Goal: Task Accomplishment & Management: Manage account settings

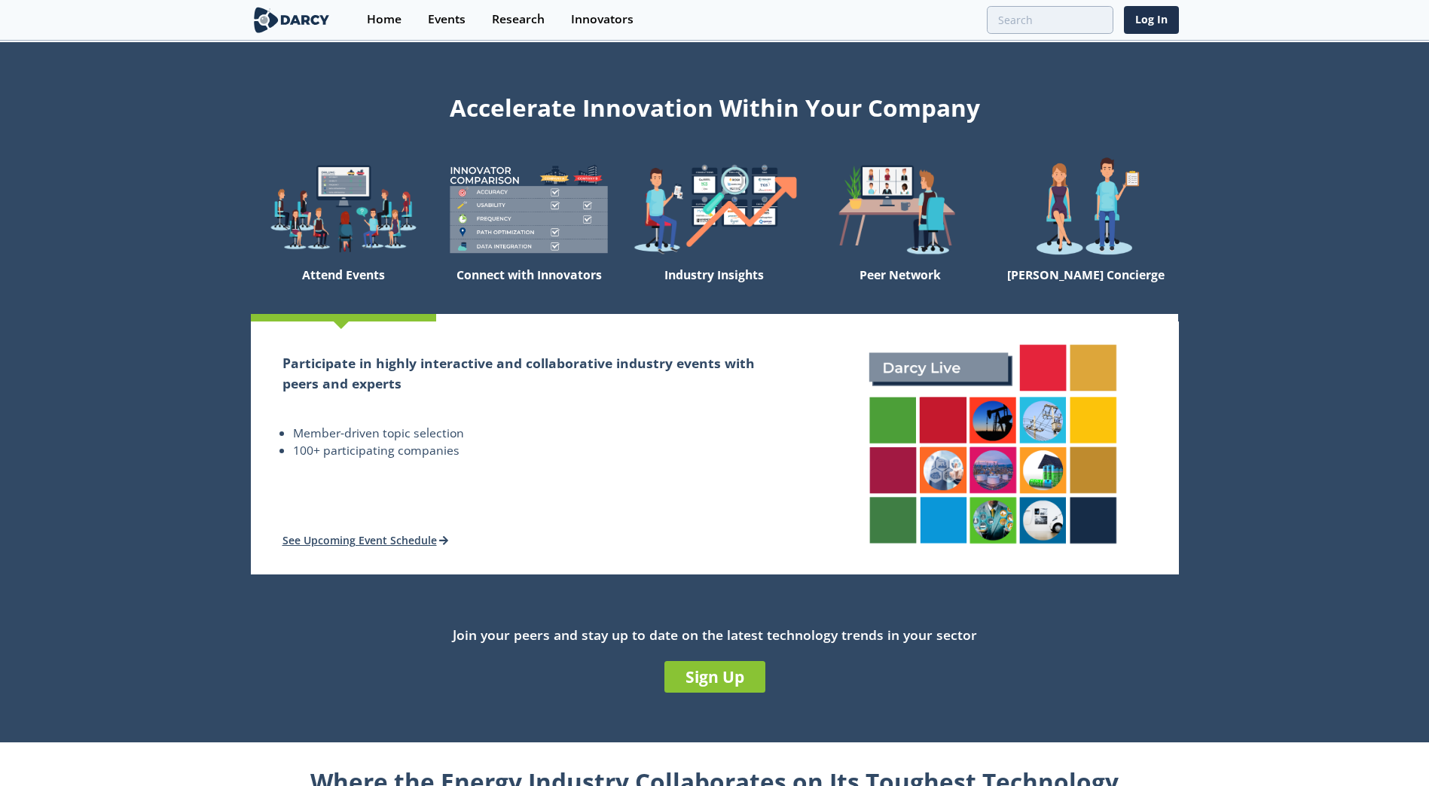
click at [1180, 17] on section "Home Events Research Innovators Log In" at bounding box center [714, 20] width 1429 height 41
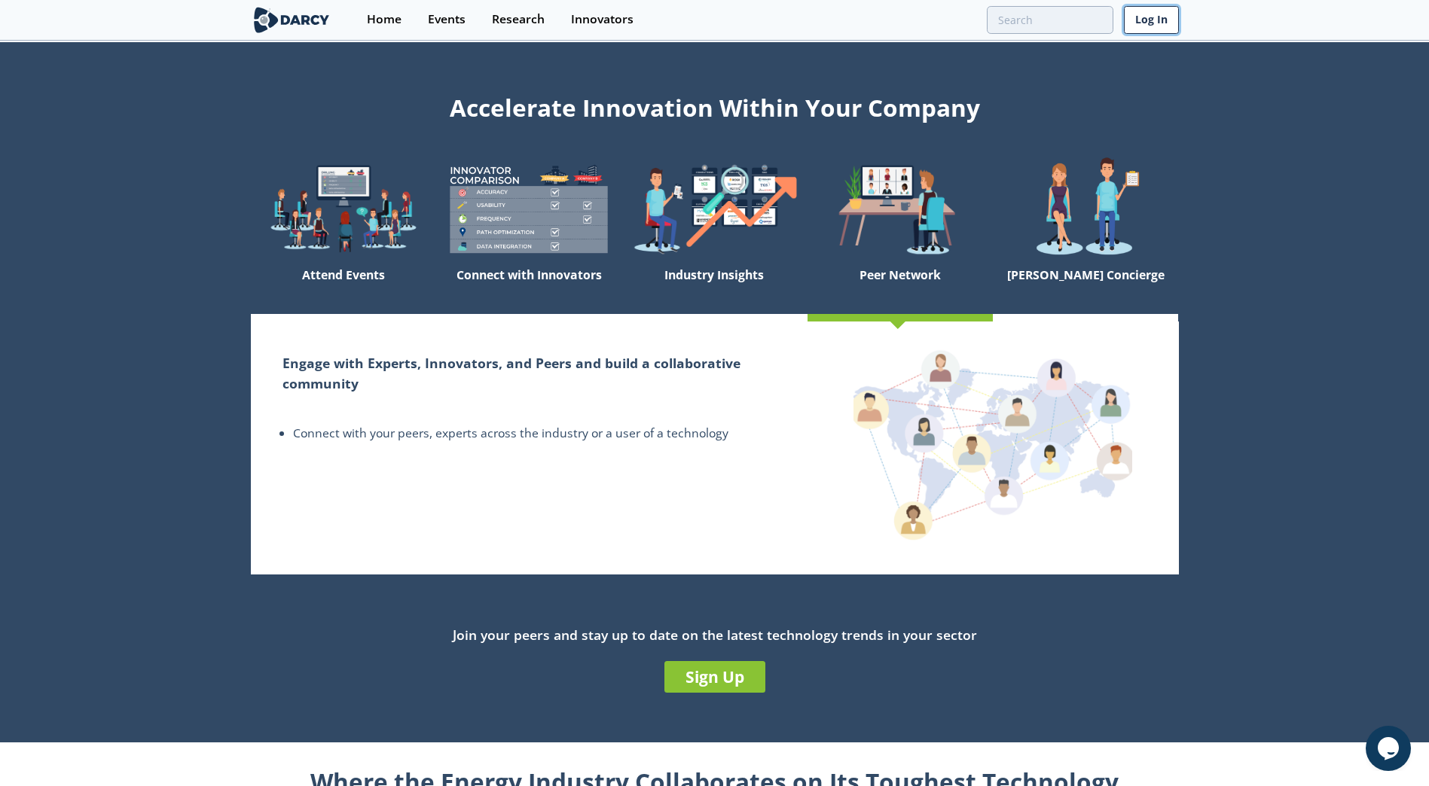
click at [1164, 16] on link "Log In" at bounding box center [1151, 20] width 55 height 28
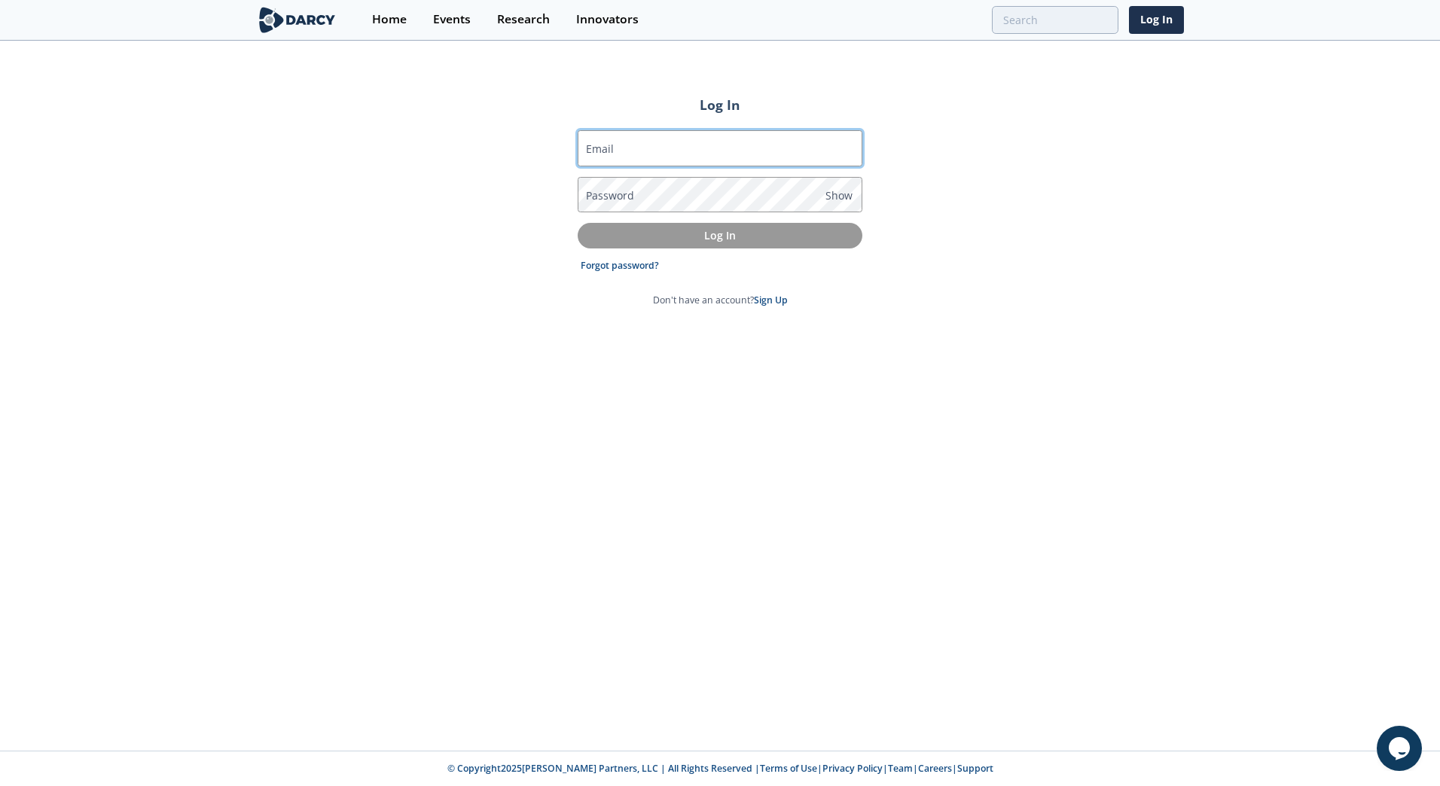
type input "[PERSON_NAME][EMAIL_ADDRESS][DOMAIN_NAME]"
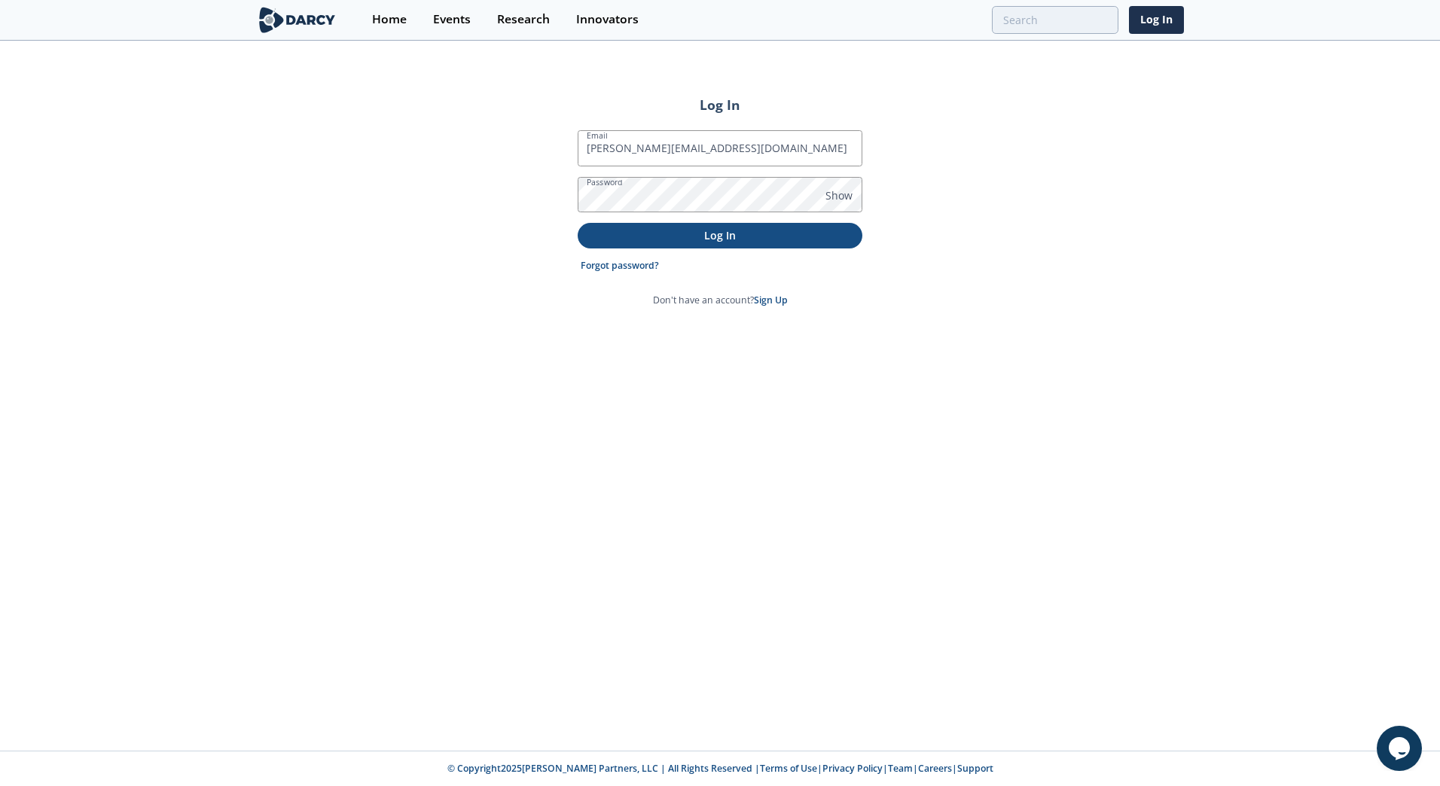
click at [722, 238] on p "Log In" at bounding box center [720, 235] width 264 height 16
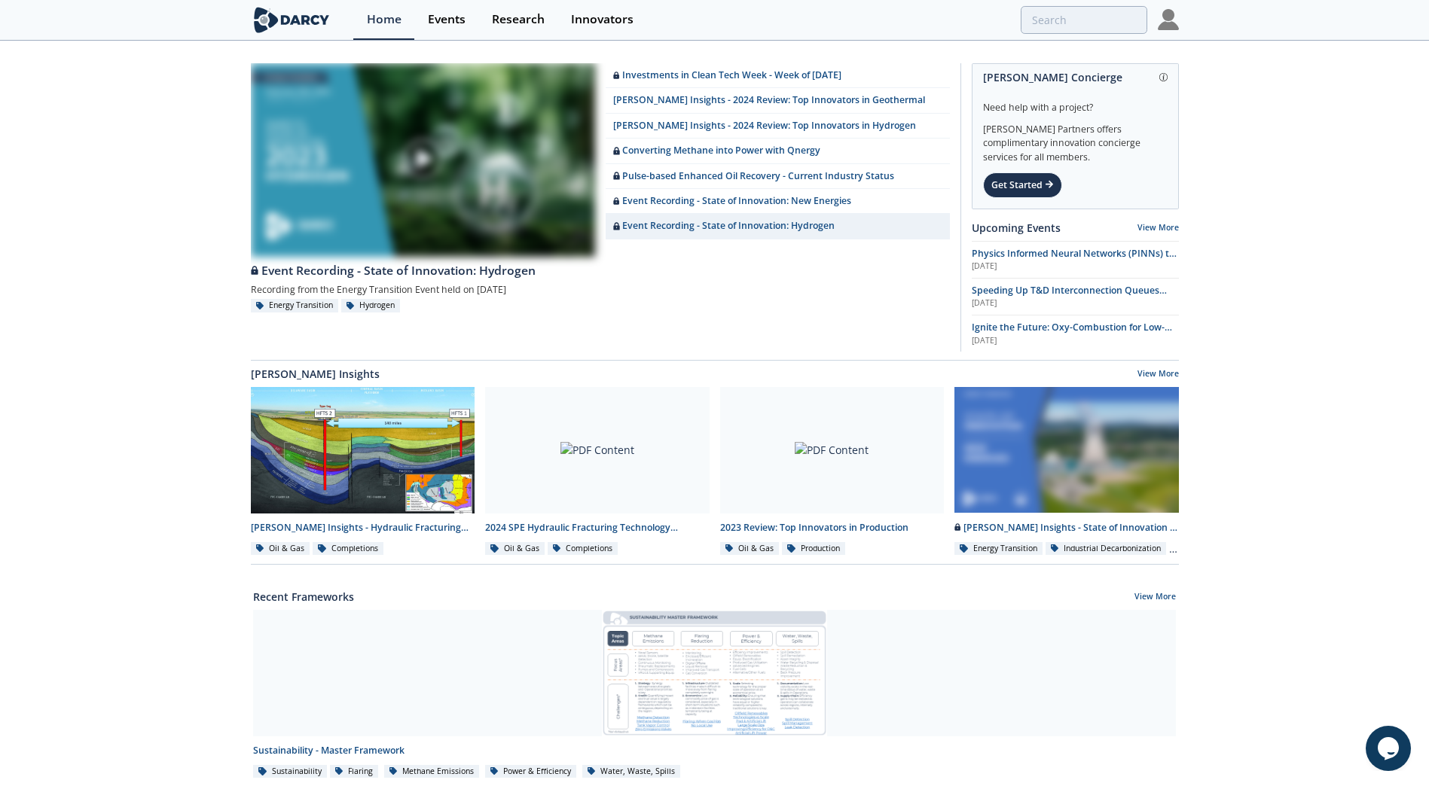
click at [1265, 148] on div "Investments in Clean Tech Week - Week of [DATE] [PERSON_NAME] Insights - 2024 R…" at bounding box center [714, 576] width 1429 height 1069
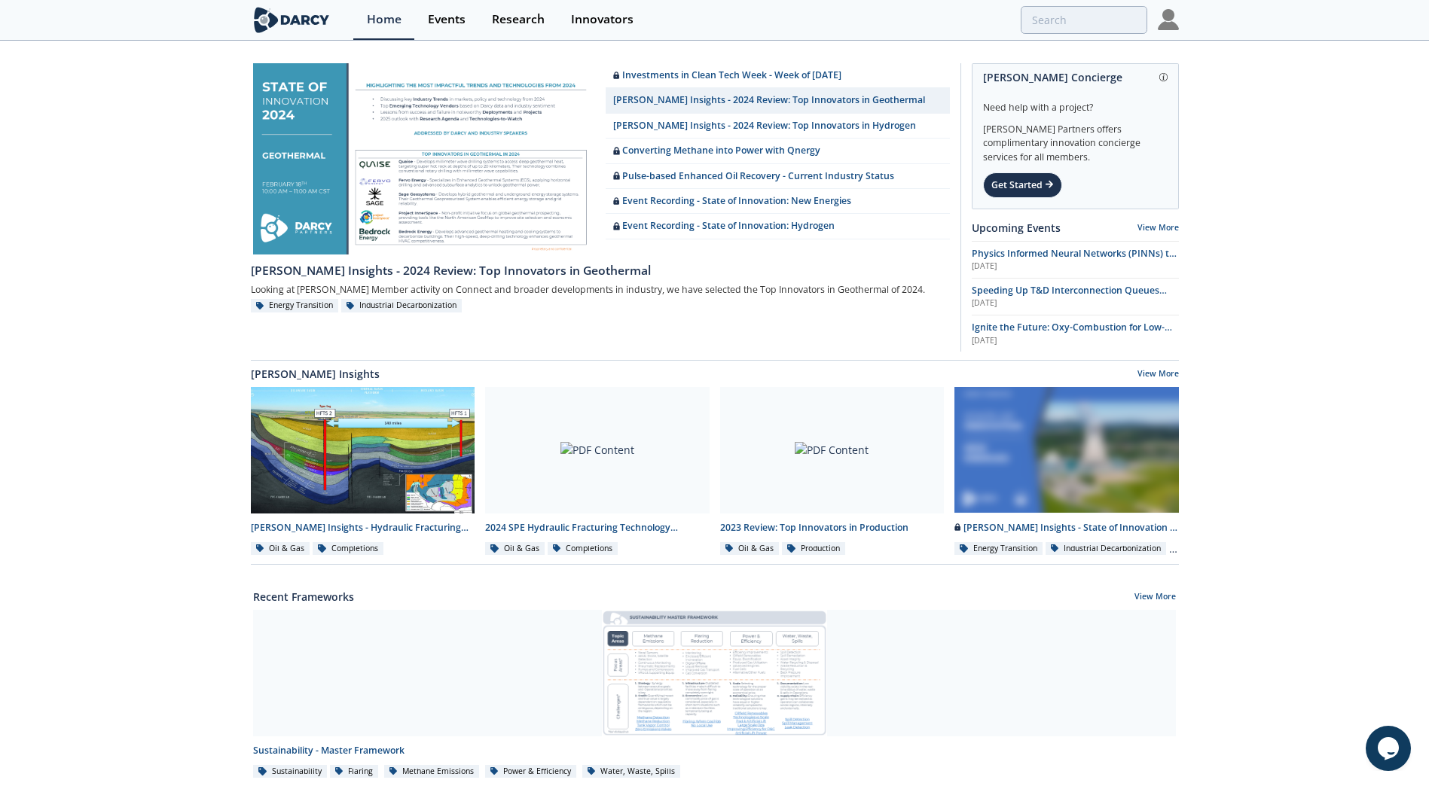
click at [1168, 29] on img at bounding box center [1168, 19] width 21 height 21
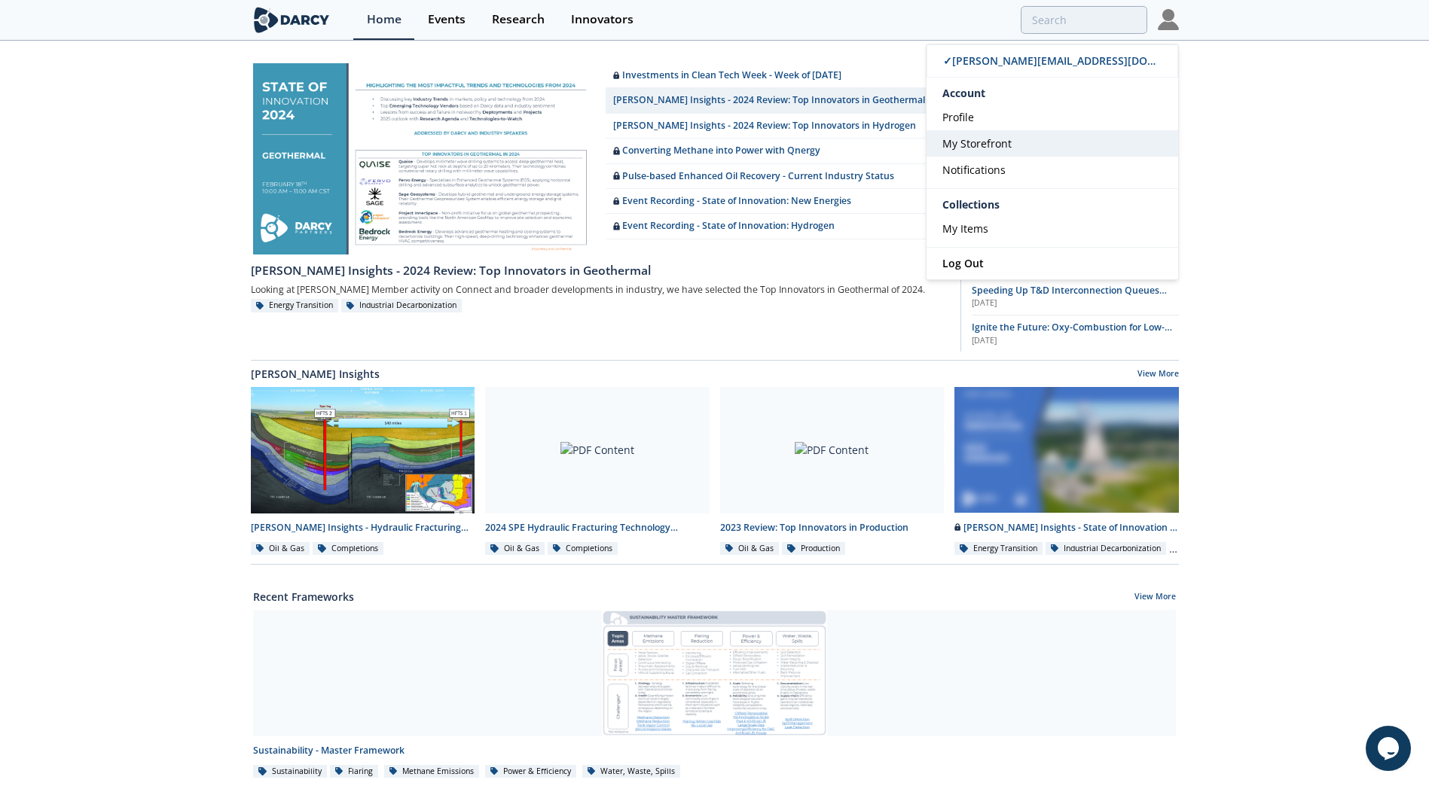
click at [994, 140] on span "My Storefront" at bounding box center [976, 143] width 69 height 14
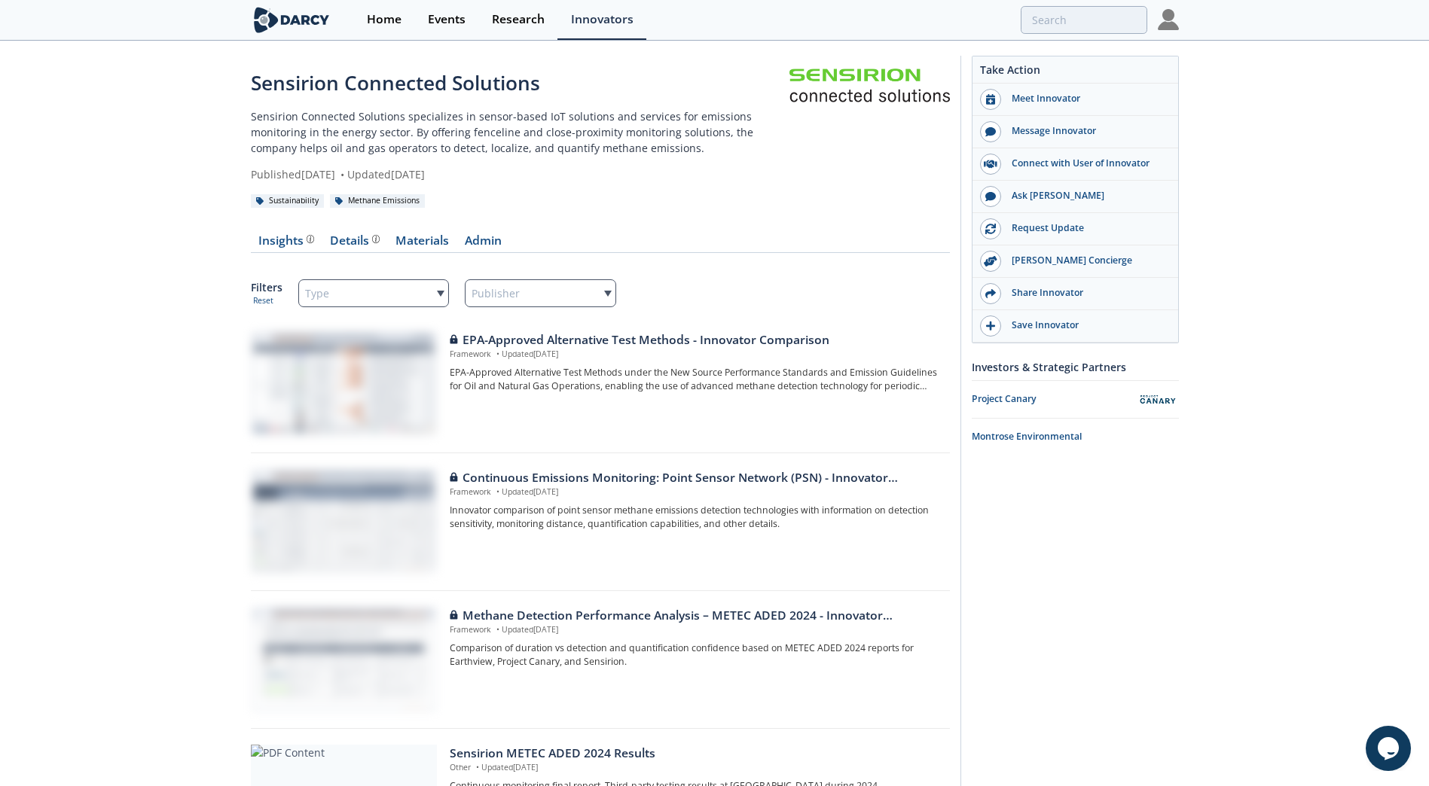
click at [463, 133] on p "Sensirion Connected Solutions specializes in sensor-based IoT solutions and ser…" at bounding box center [520, 131] width 539 height 47
click at [353, 236] on div "Details" at bounding box center [355, 241] width 50 height 12
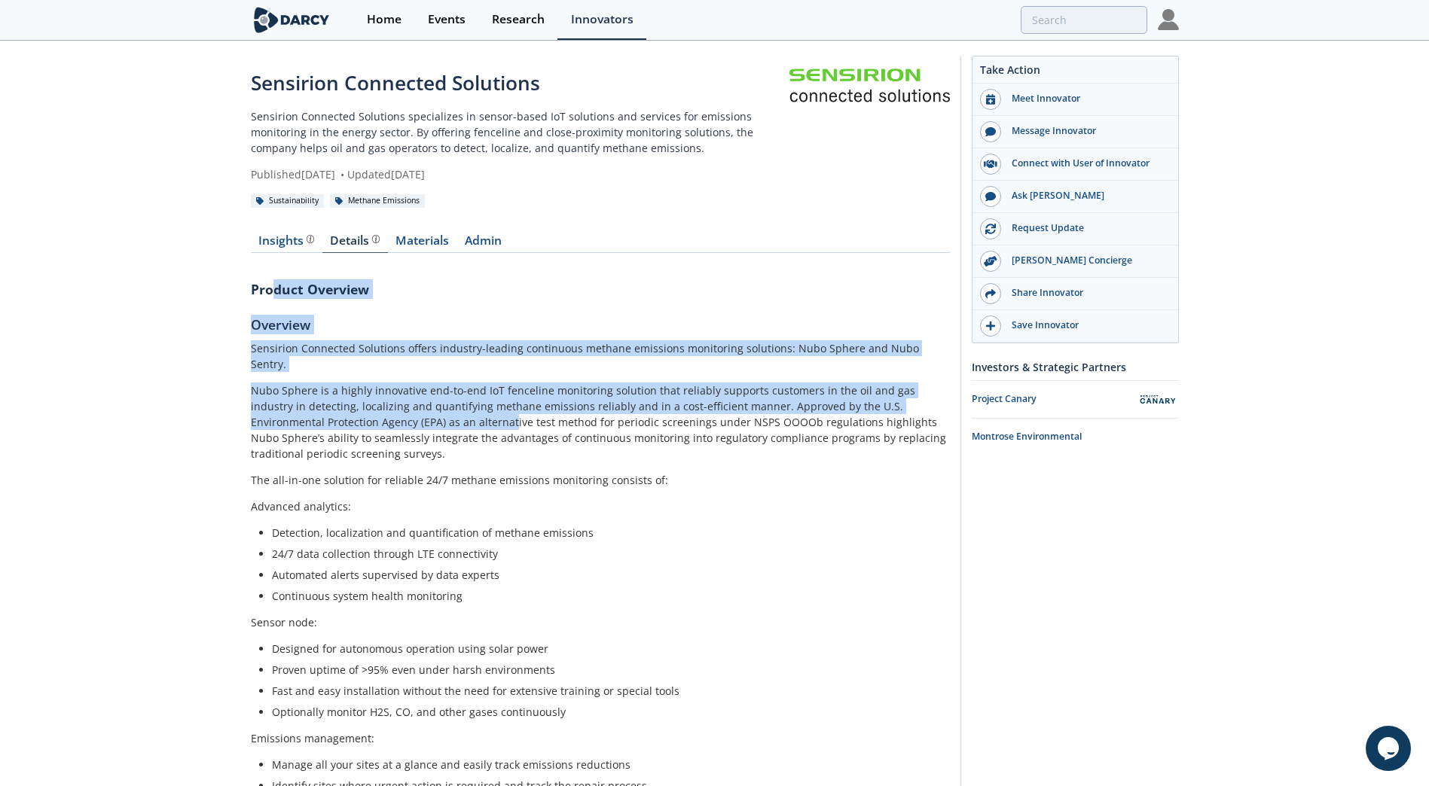
drag, startPoint x: 272, startPoint y: 295, endPoint x: 383, endPoint y: 409, distance: 158.7
click at [383, 409] on p "Nubo Sphere is a highly innovative end-to-end IoT fenceline monitoring solution…" at bounding box center [600, 422] width 699 height 79
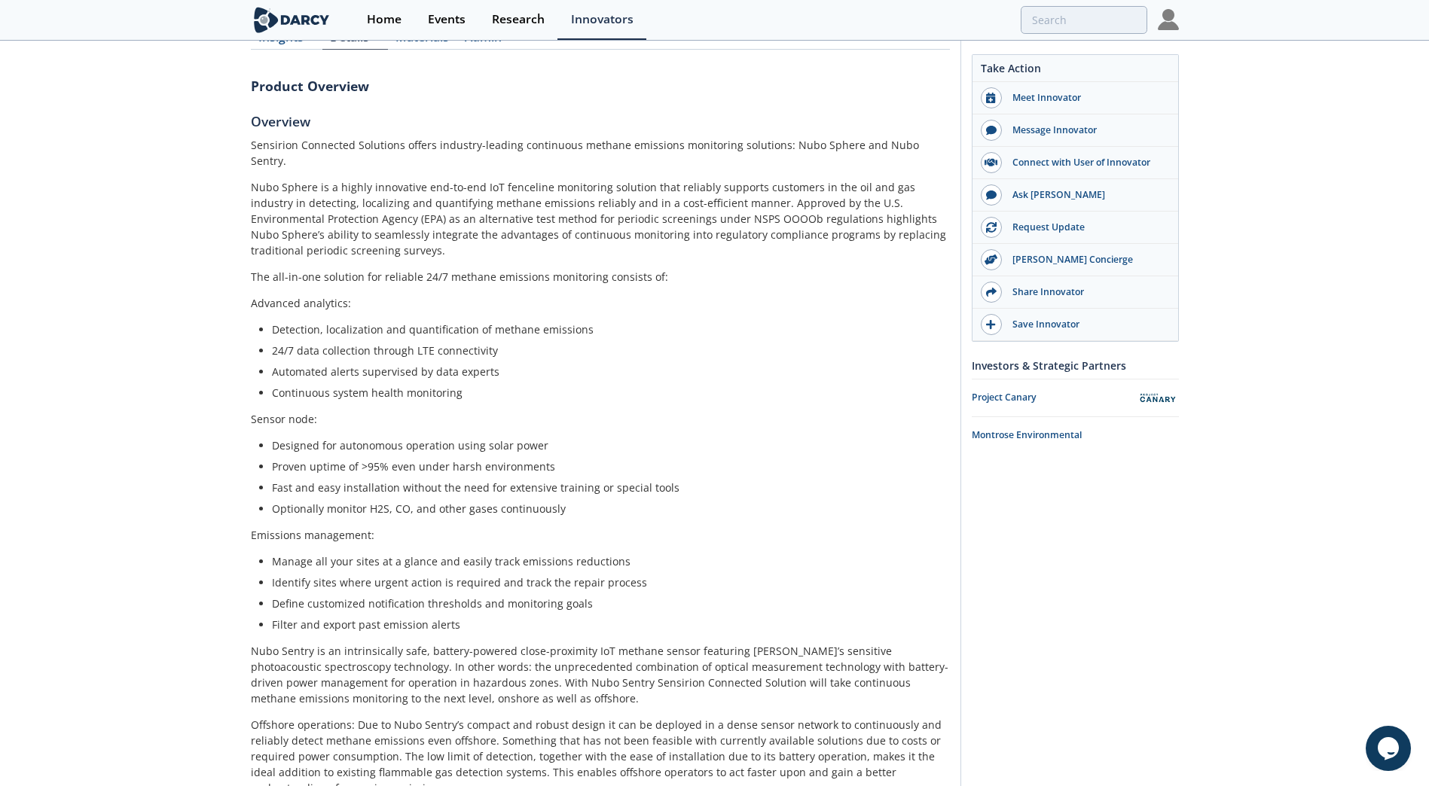
scroll to position [226, 0]
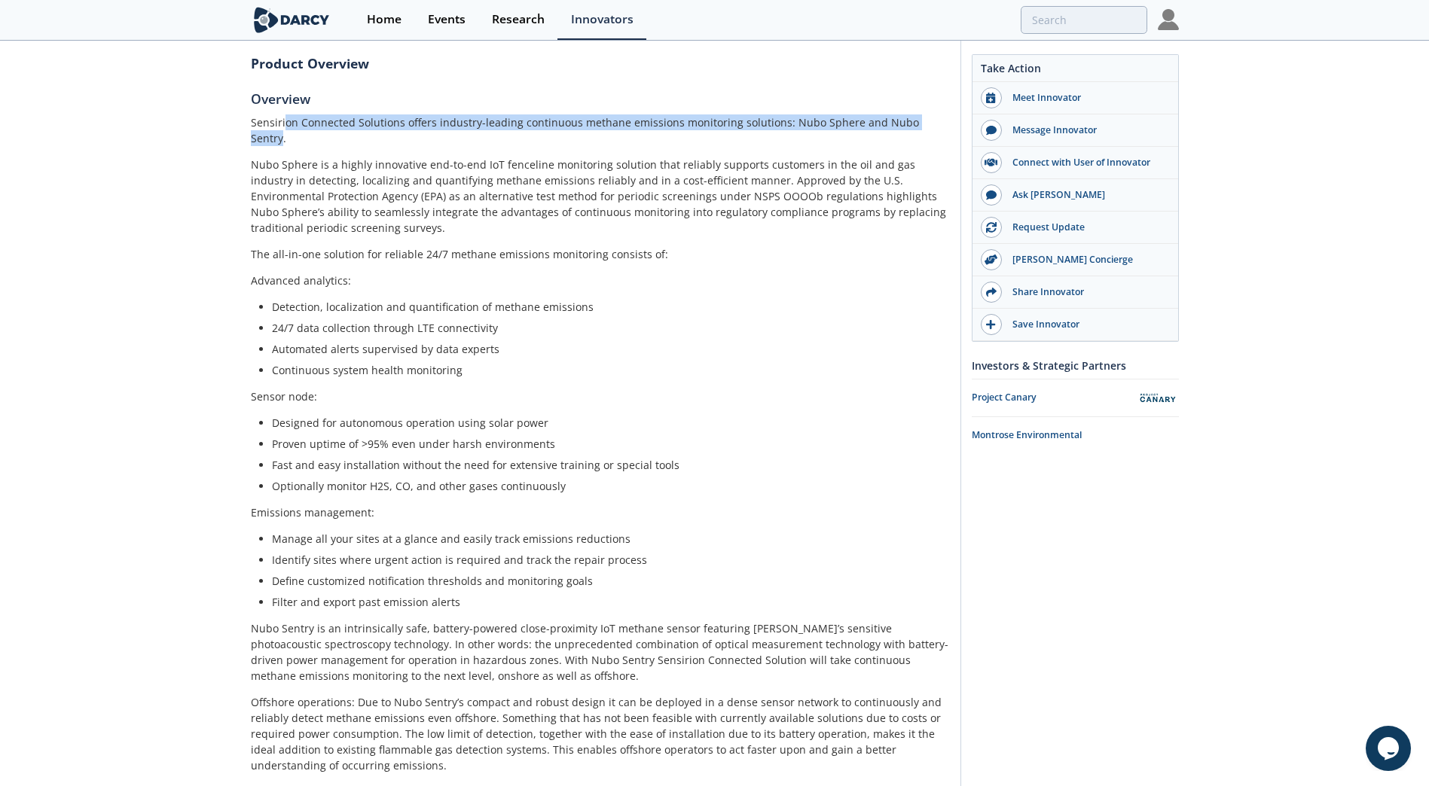
drag, startPoint x: 285, startPoint y: 127, endPoint x: 932, endPoint y: 118, distance: 646.4
click at [932, 118] on p "Sensirion Connected Solutions offers industry-leading continuous methane emissi…" at bounding box center [600, 130] width 699 height 32
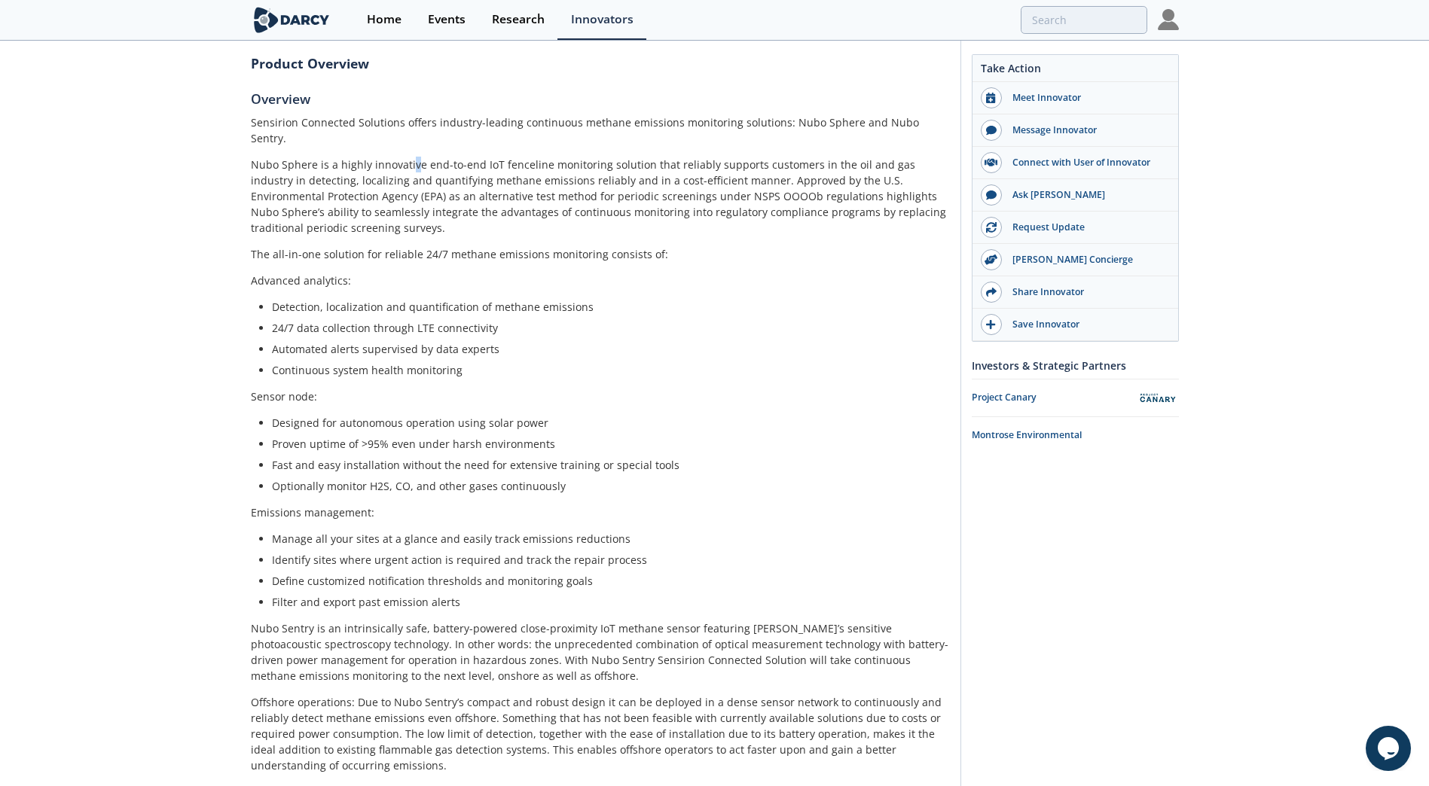
click at [410, 157] on p "Nubo Sphere is a highly innovative end-to-end IoT fenceline monitoring solution…" at bounding box center [600, 196] width 699 height 79
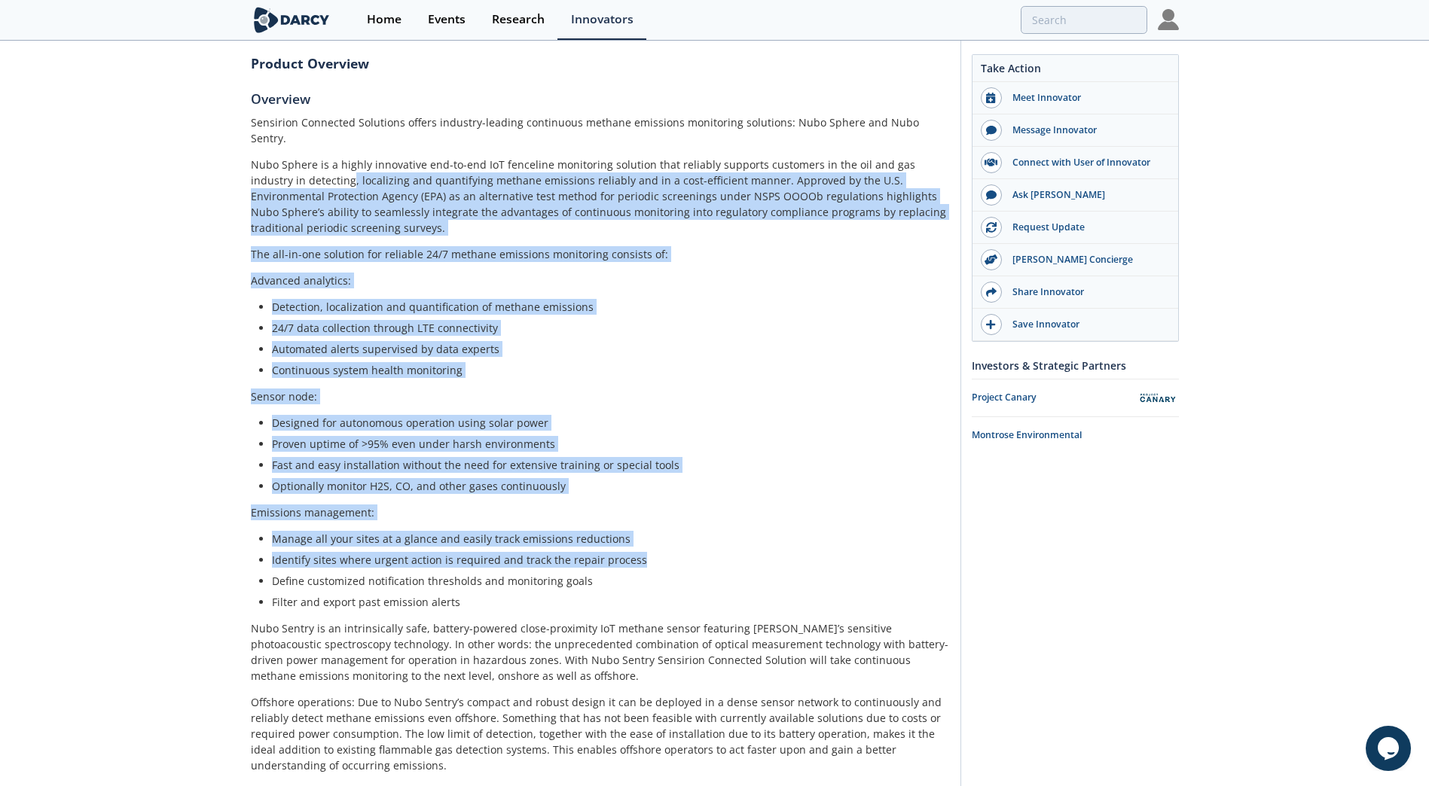
drag, startPoint x: 410, startPoint y: 156, endPoint x: 686, endPoint y: 542, distance: 475.1
click at [686, 542] on div "Sensirion Connected Solutions offers industry-leading continuous methane emissi…" at bounding box center [600, 488] width 699 height 749
click at [686, 552] on li "Identify sites where urgent action is required and track the repair process" at bounding box center [605, 560] width 667 height 16
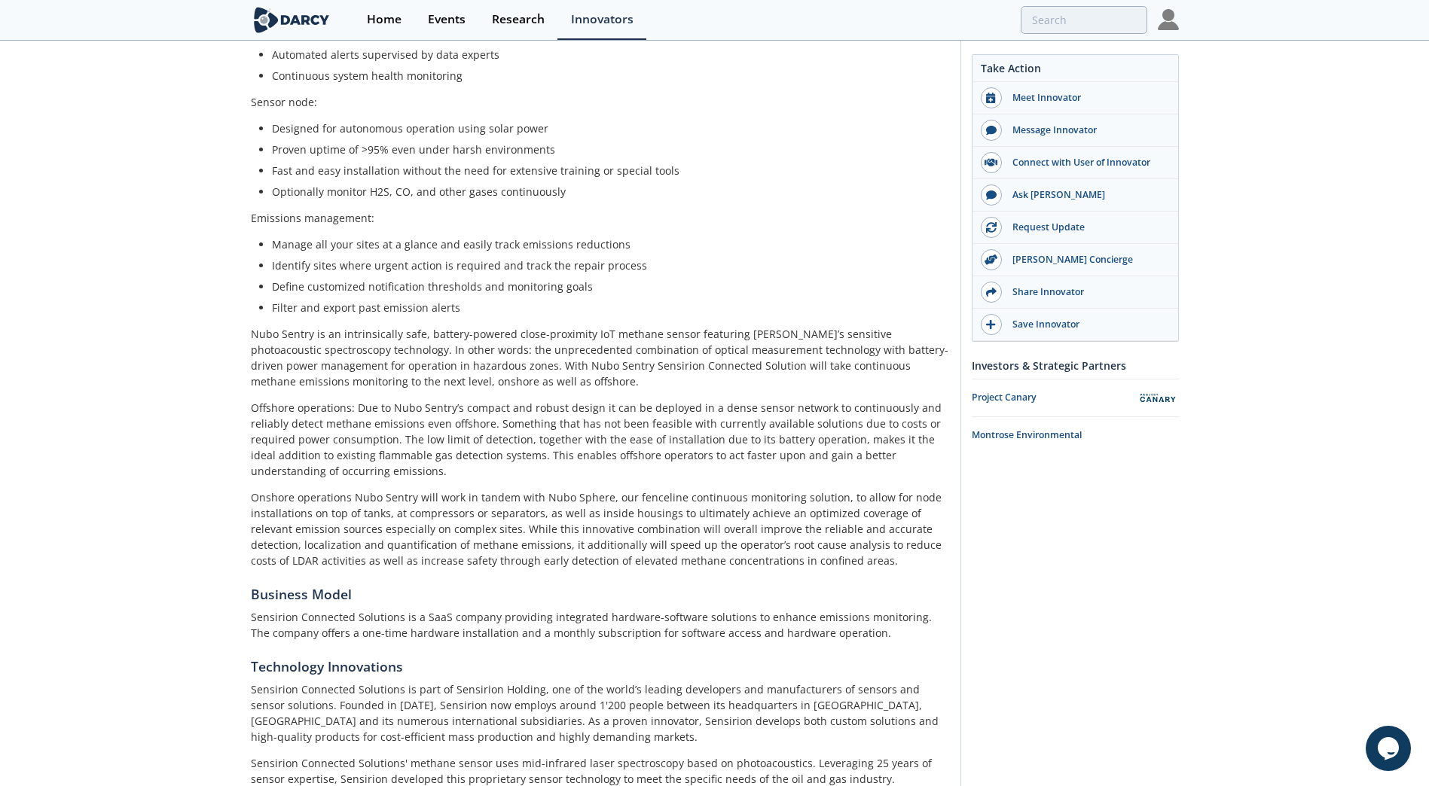
scroll to position [527, 0]
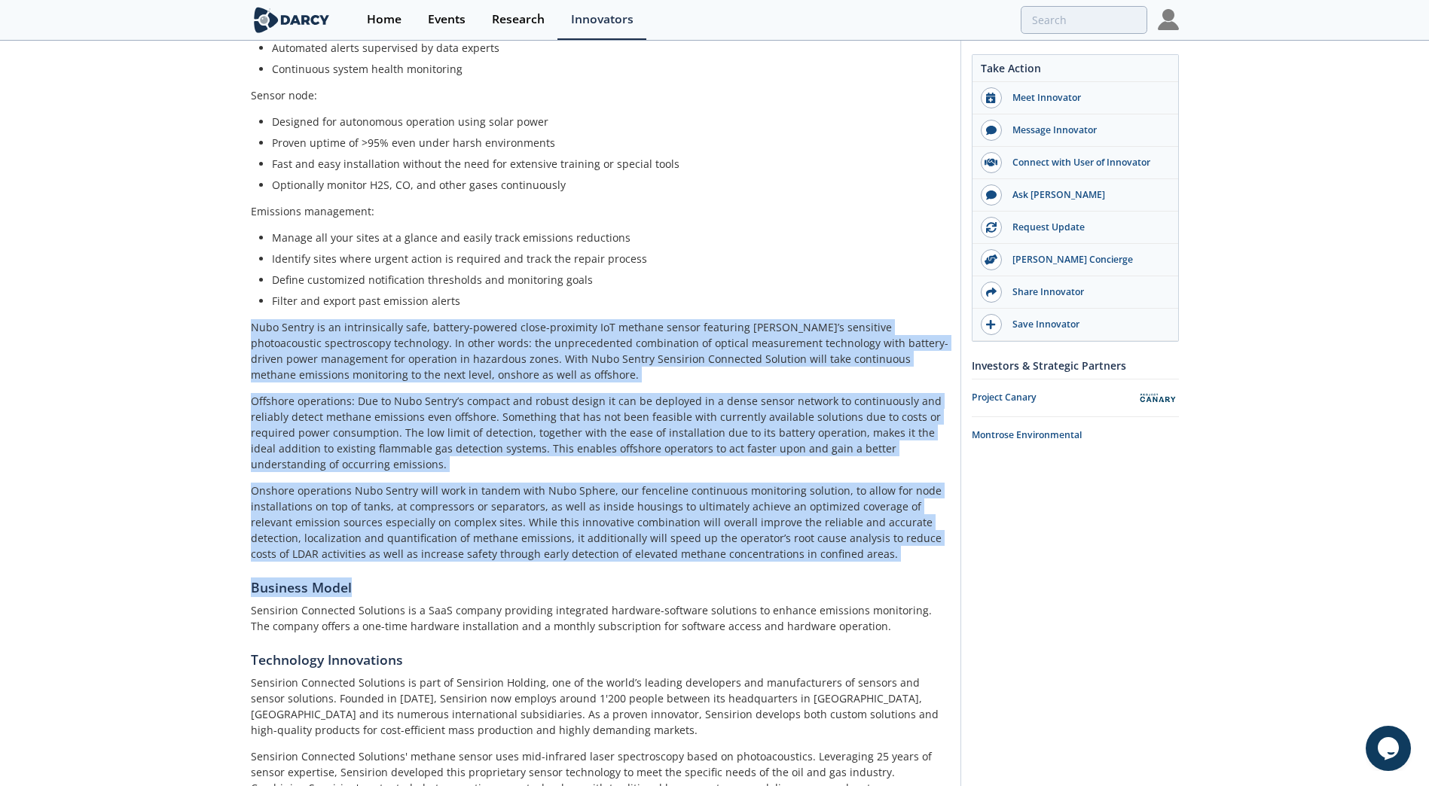
drag, startPoint x: 225, startPoint y: 306, endPoint x: 840, endPoint y: 554, distance: 662.7
click at [840, 554] on div "Sensirion Connected Solutions Sensirion Connected Solutions specializes in sens…" at bounding box center [714, 363] width 1429 height 1696
drag, startPoint x: 840, startPoint y: 554, endPoint x: 478, endPoint y: 469, distance: 372.2
click at [478, 483] on p "Onshore operations Nubo Sentry will work in tandem with Nubo Sphere, our fencel…" at bounding box center [600, 522] width 699 height 79
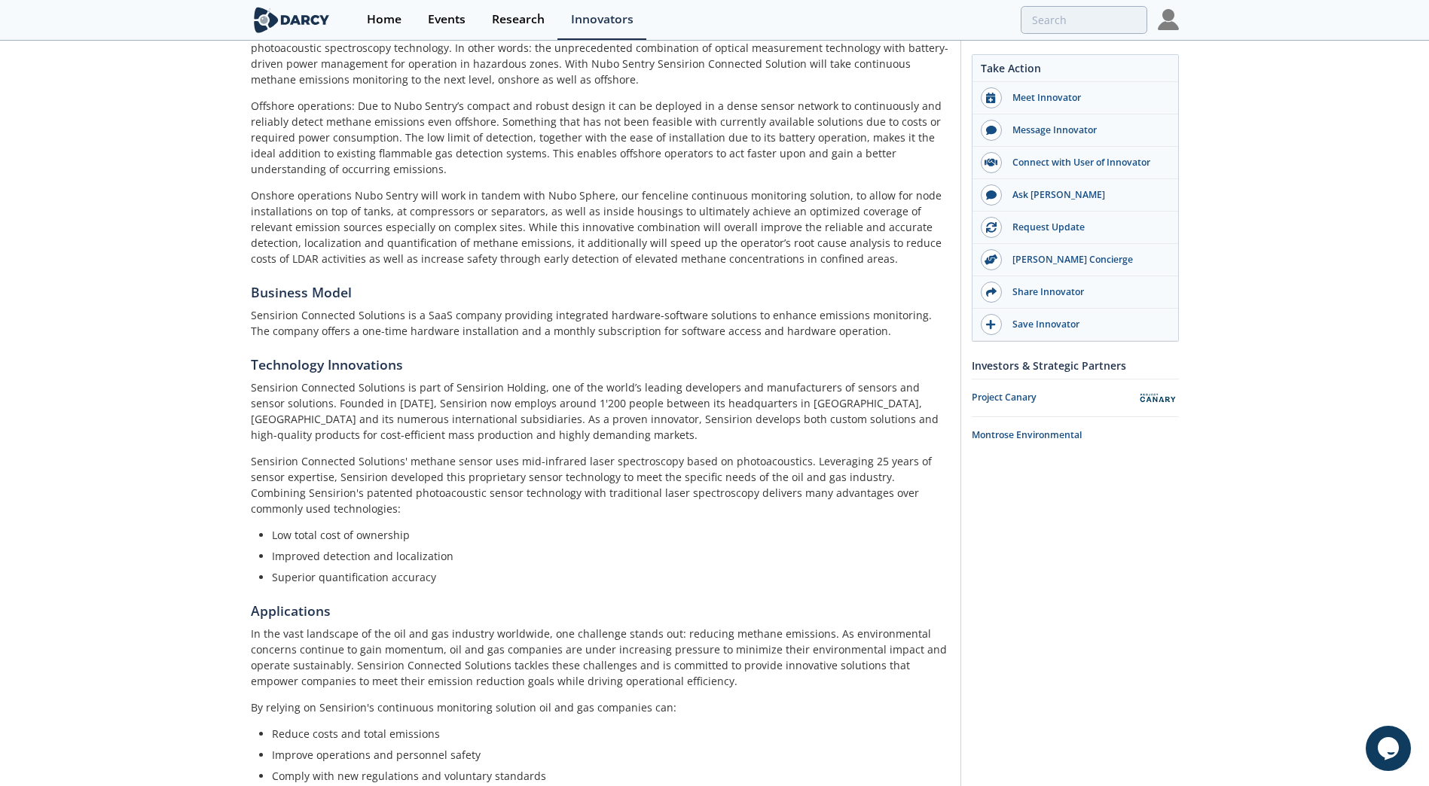
scroll to position [829, 0]
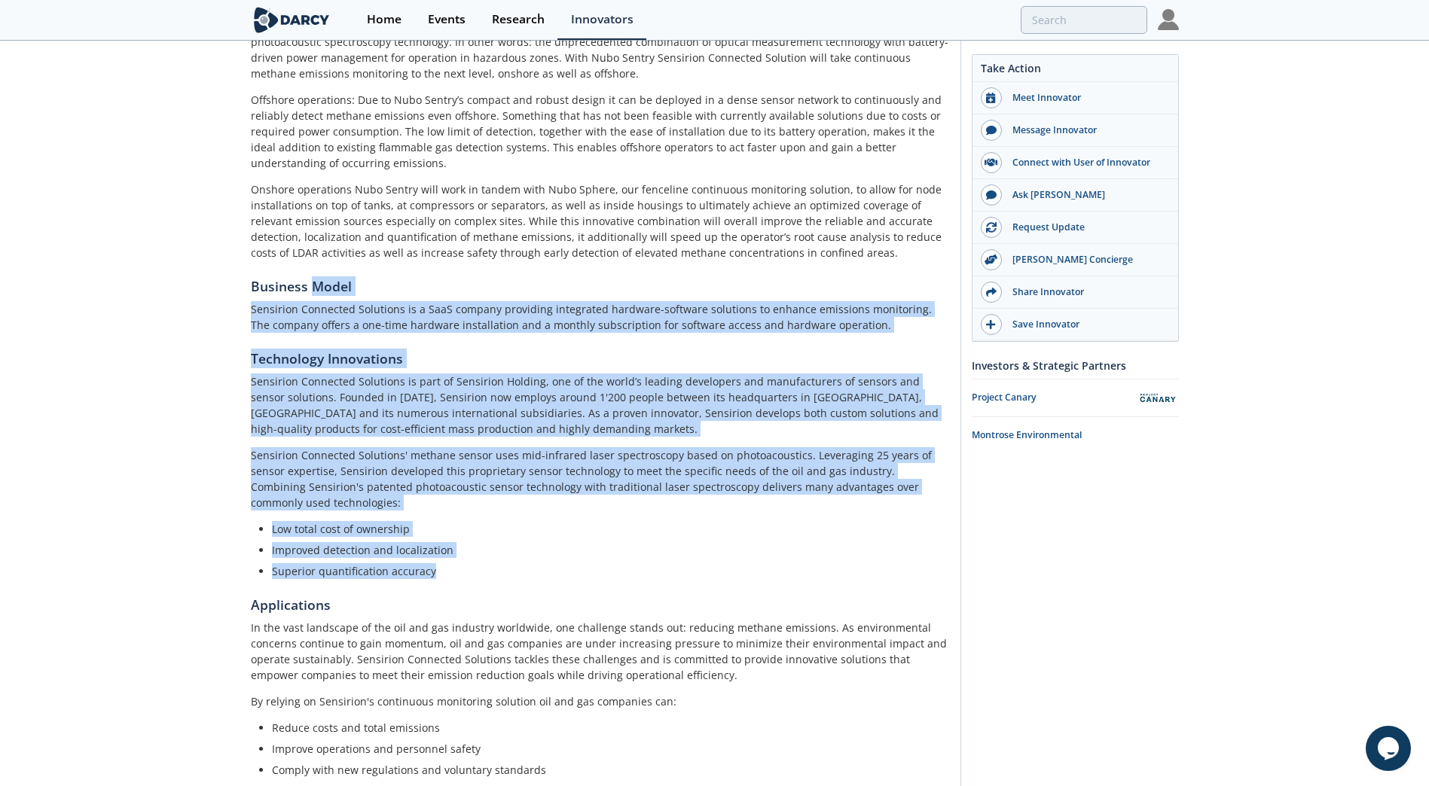
drag, startPoint x: 310, startPoint y: 269, endPoint x: 503, endPoint y: 538, distance: 330.9
click at [503, 538] on div "Product Overview Overview Sensirion Connected Solutions offers industry-leading…" at bounding box center [600, 154] width 699 height 1438
click at [503, 563] on li "Superior quantification accuracy" at bounding box center [605, 571] width 667 height 16
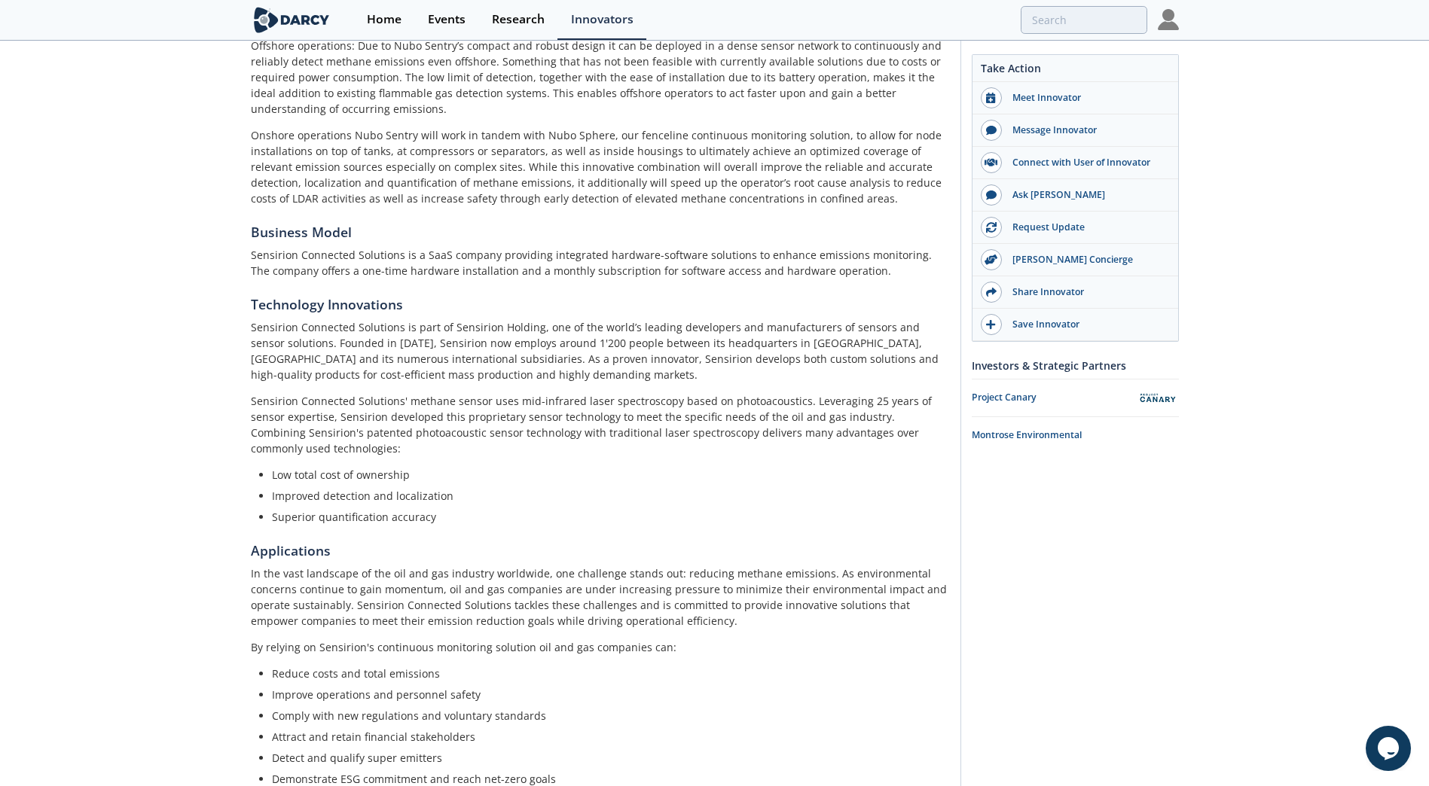
scroll to position [957, 0]
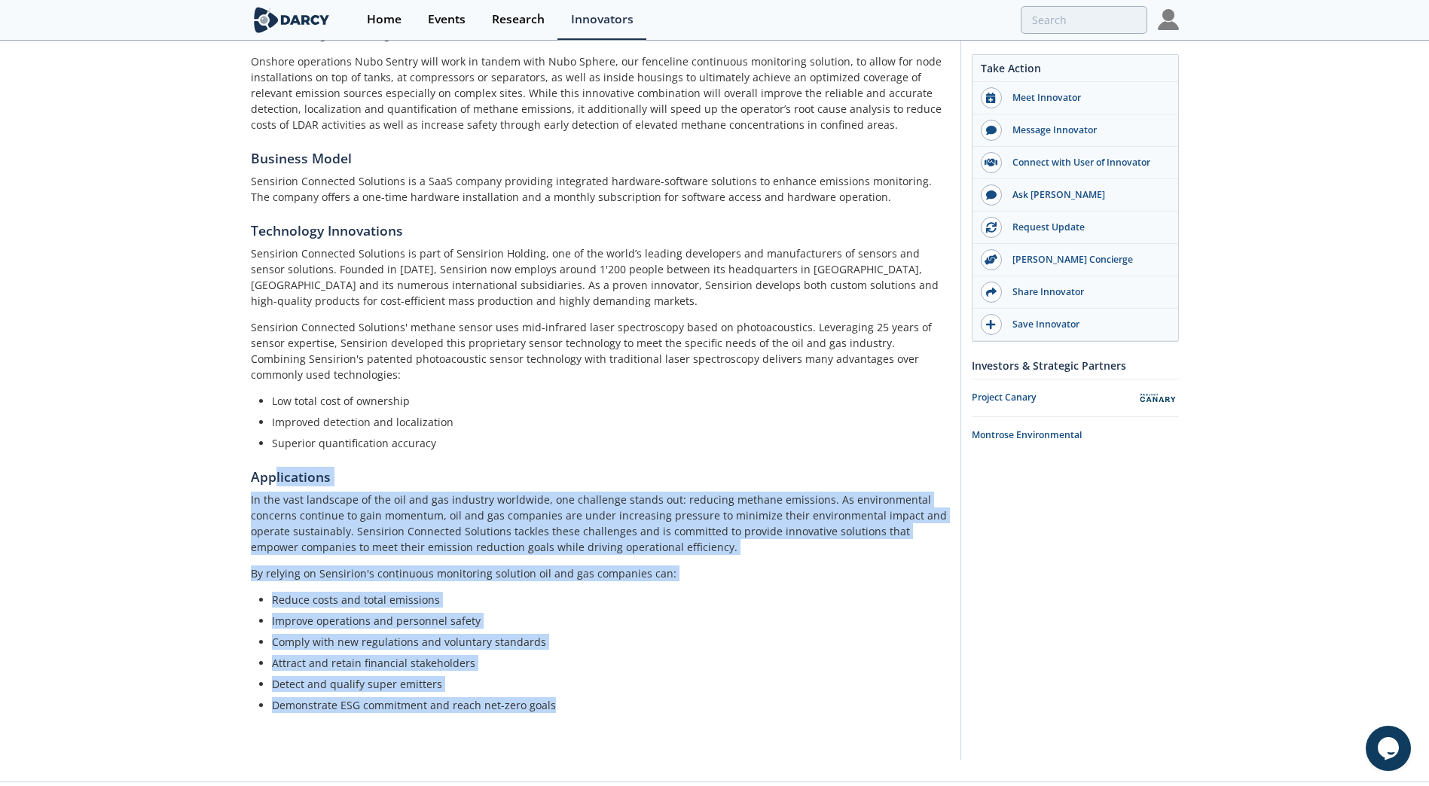
drag, startPoint x: 274, startPoint y: 438, endPoint x: 633, endPoint y: 668, distance: 426.3
click at [633, 668] on section "Applications In the vast landscape of the oil and gas industry worldwide, one c…" at bounding box center [600, 590] width 699 height 246
click at [633, 698] on li "Demonstrate ESG commitment and reach net-zero goals" at bounding box center [605, 706] width 667 height 16
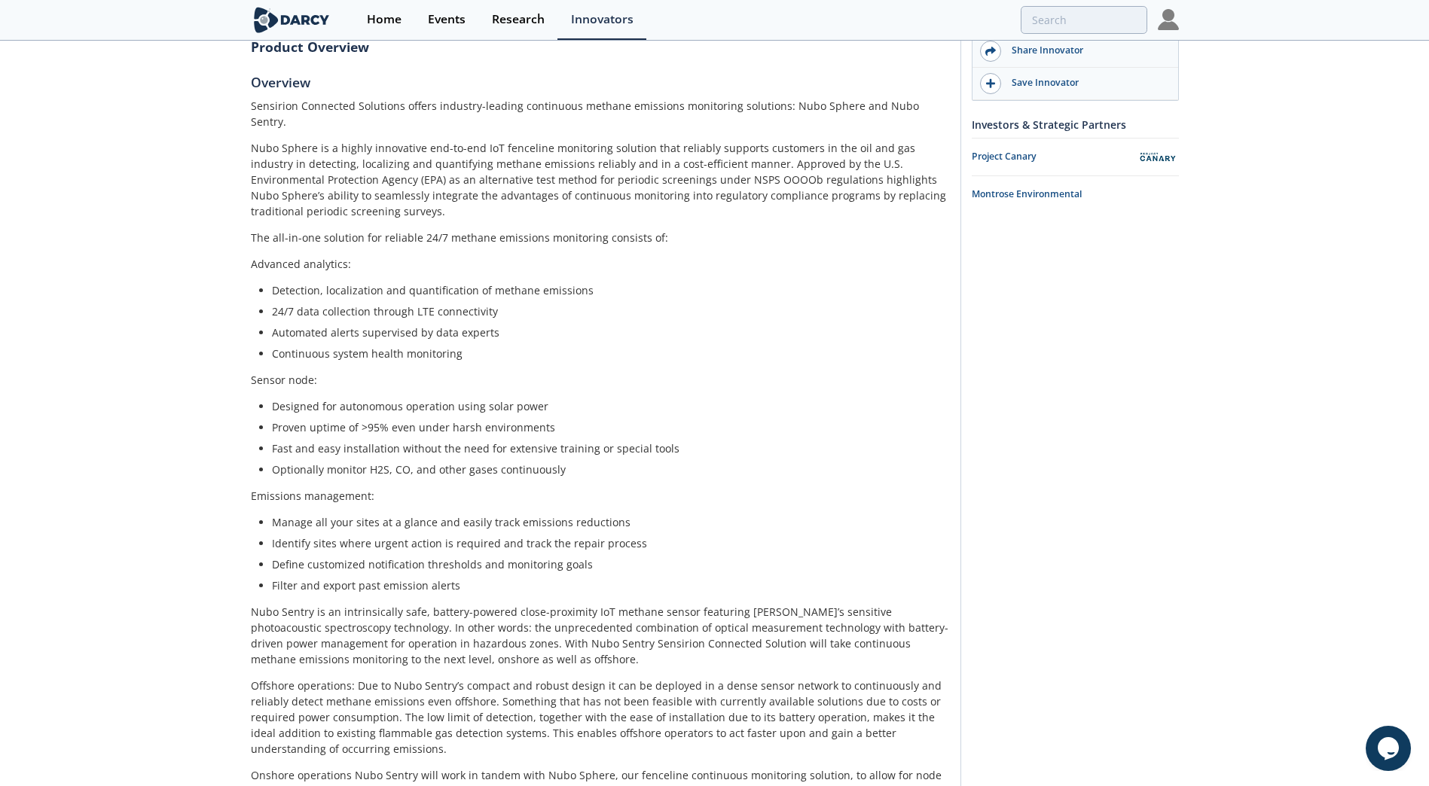
scroll to position [0, 0]
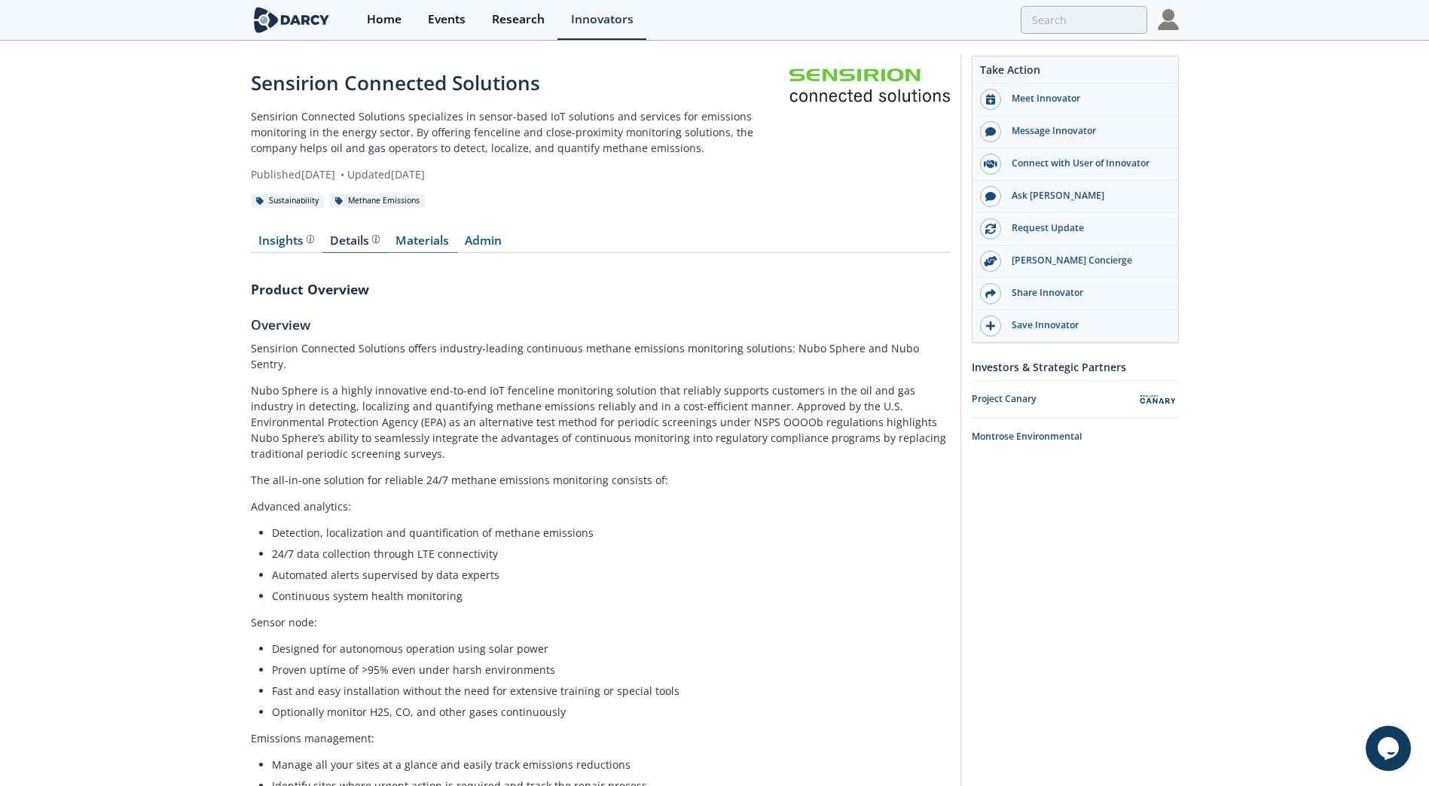
click at [438, 249] on link "Materials" at bounding box center [422, 244] width 69 height 18
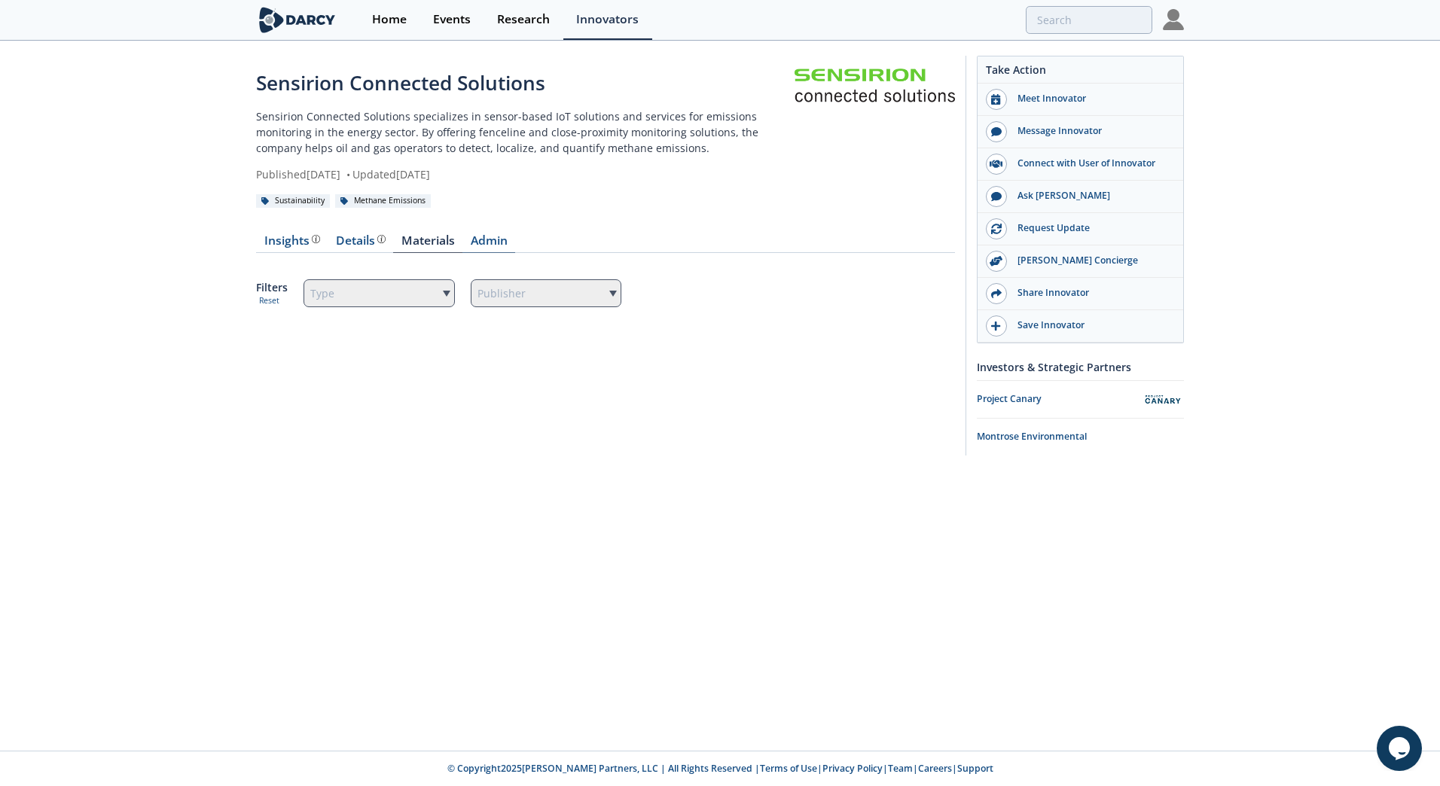
click at [493, 241] on link "Admin" at bounding box center [489, 244] width 53 height 18
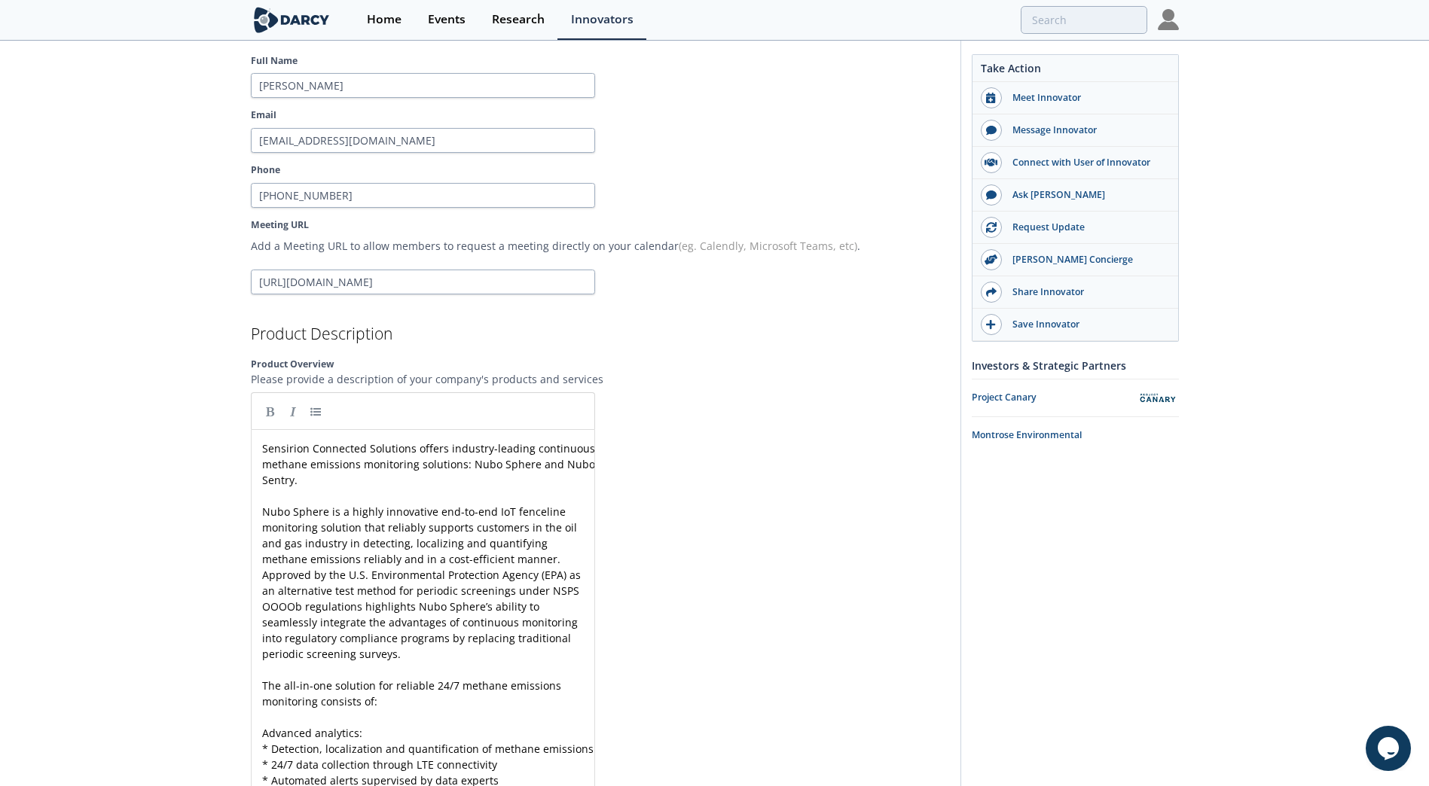
scroll to position [1883, 0]
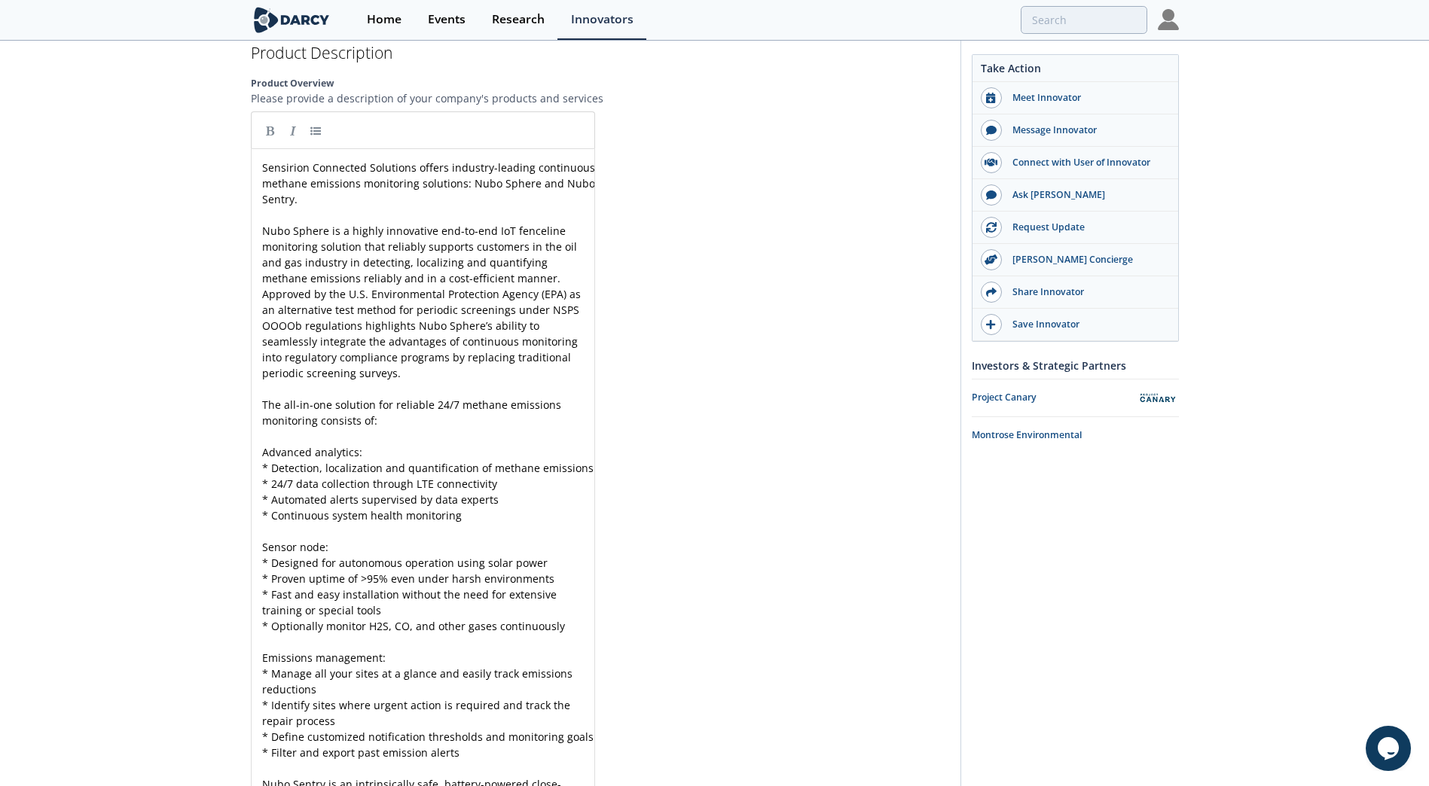
click at [451, 255] on span "Nubo Sphere is a highly innovative end-to-end IoT fenceline monitoring solution…" at bounding box center [423, 302] width 322 height 157
type textarea "cted Solutions offers industry-leading continuous methane emissions monitoring …"
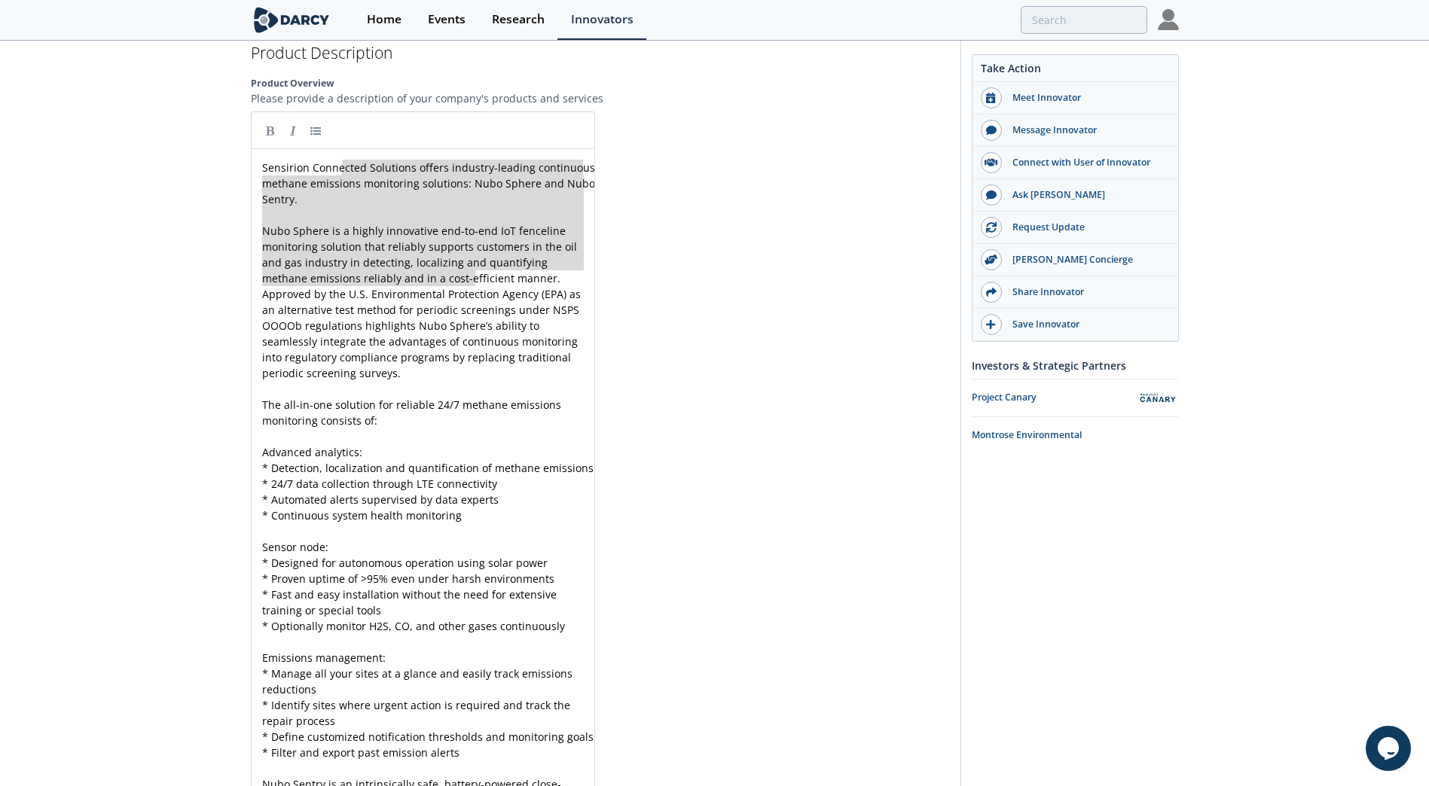
drag, startPoint x: 340, startPoint y: 169, endPoint x: 413, endPoint y: 224, distance: 91.3
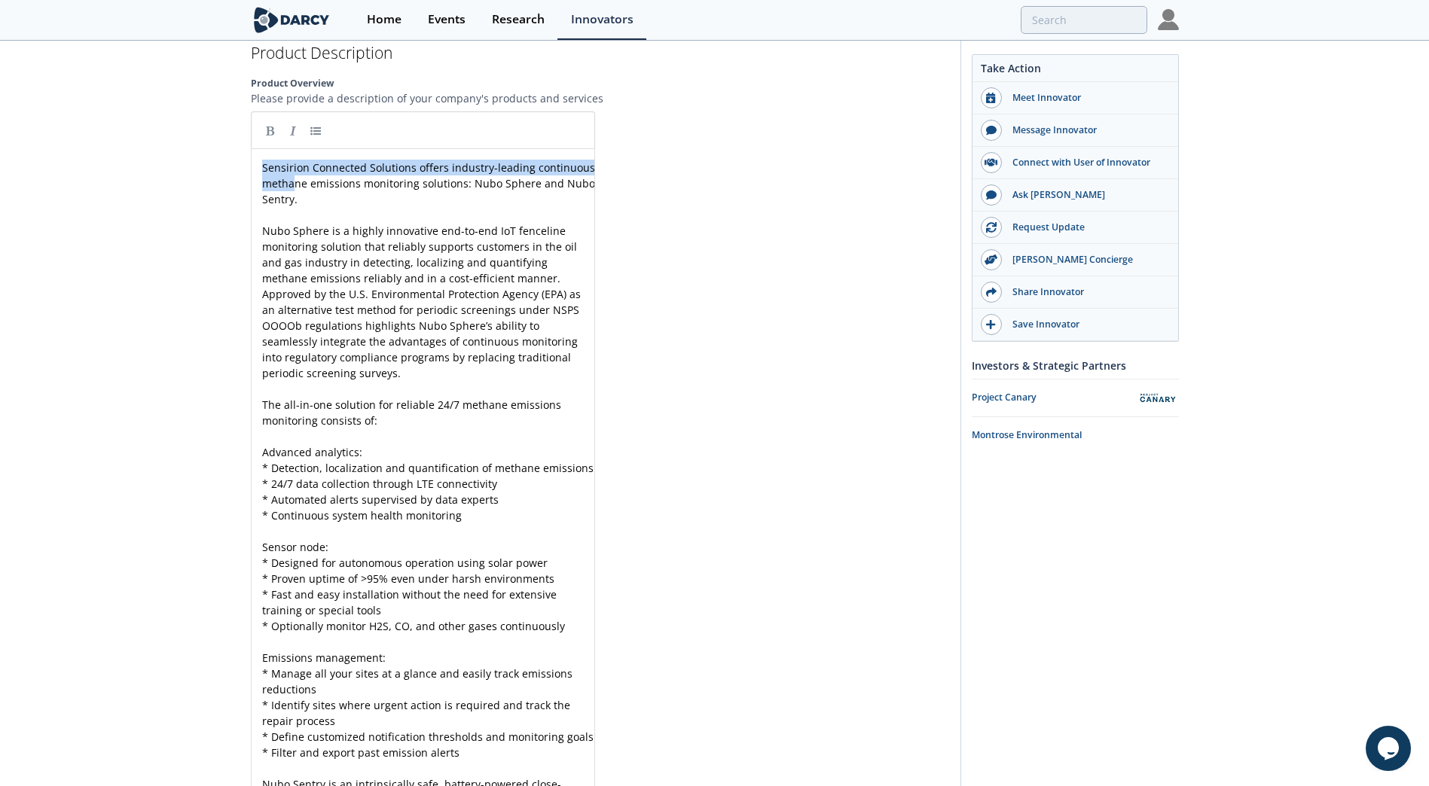
drag, startPoint x: 258, startPoint y: 166, endPoint x: 292, endPoint y: 179, distance: 36.0
click at [292, 179] on div "x Sensirion Connected Solutions offers industry-leading continuous methane emis…" at bounding box center [423, 715] width 344 height 1134
click at [292, 178] on span "Sensirion Connected Solutions offers industry-leading continuous methane emissi…" at bounding box center [430, 183] width 336 height 46
type textarea "n"
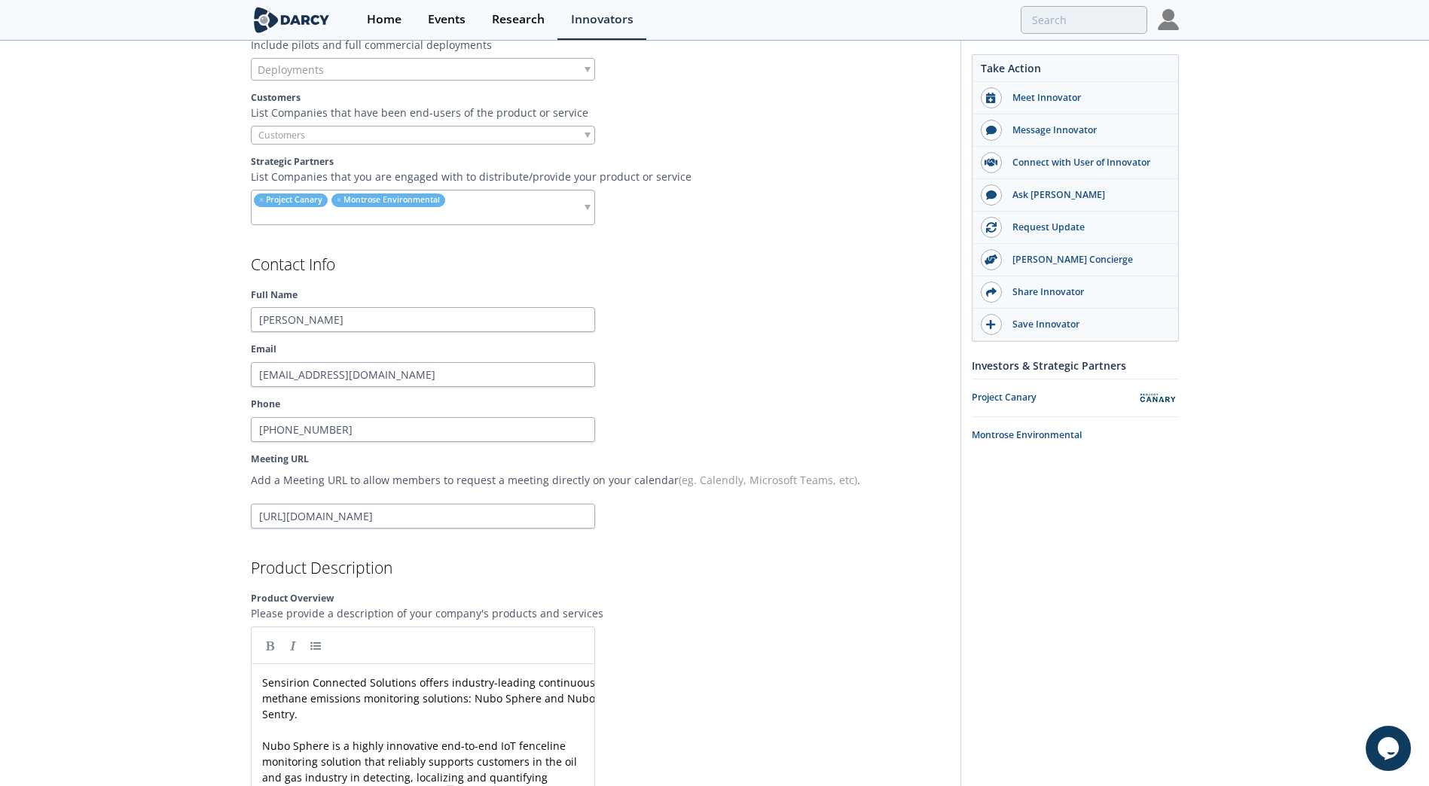
scroll to position [1431, 0]
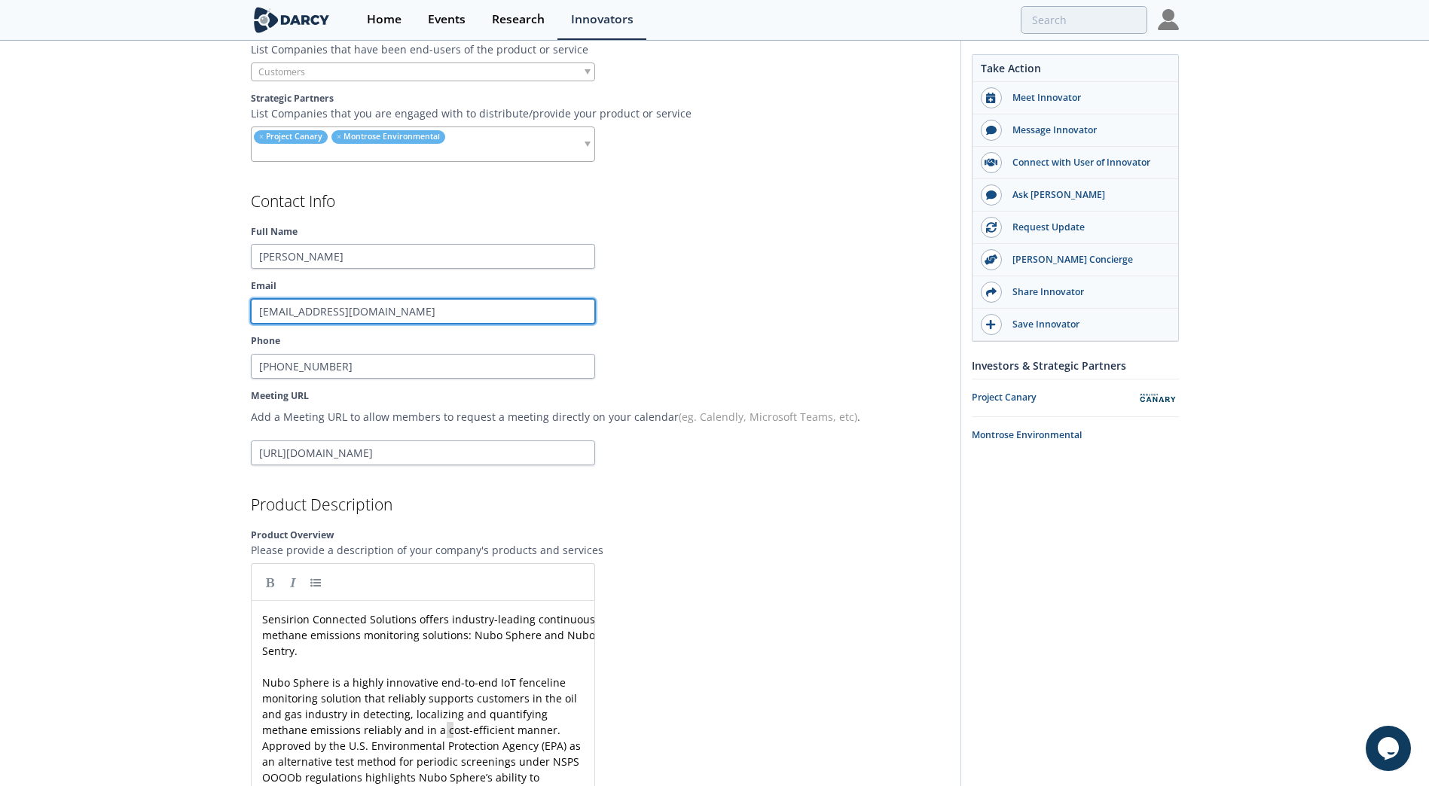
click at [296, 306] on input "[EMAIL_ADDRESS][DOMAIN_NAME]" at bounding box center [423, 312] width 344 height 26
drag, startPoint x: 279, startPoint y: 313, endPoint x: 156, endPoint y: 307, distance: 123.7
click at [653, 304] on div at bounding box center [778, 312] width 344 height 26
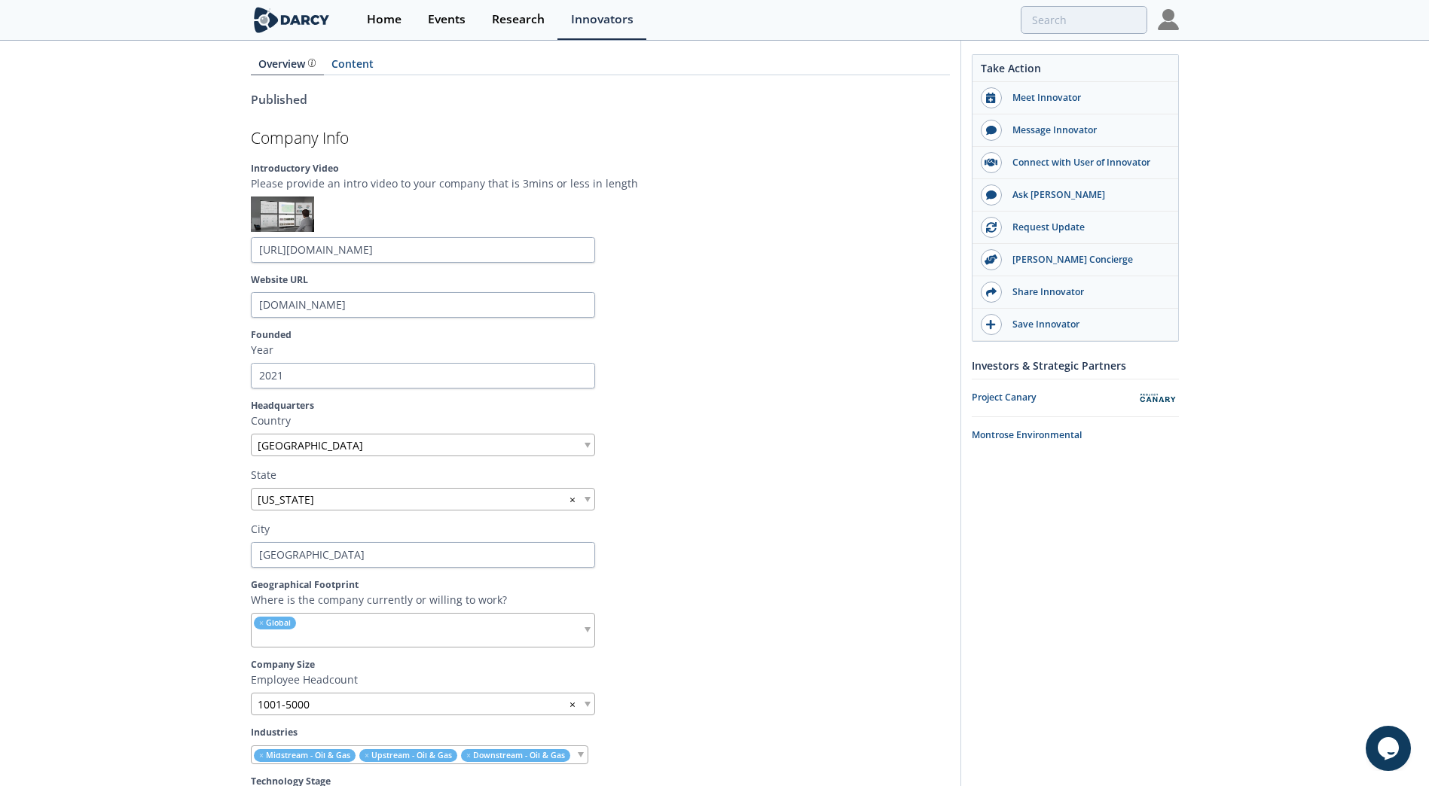
scroll to position [0, 0]
